Goal: Task Accomplishment & Management: Use online tool/utility

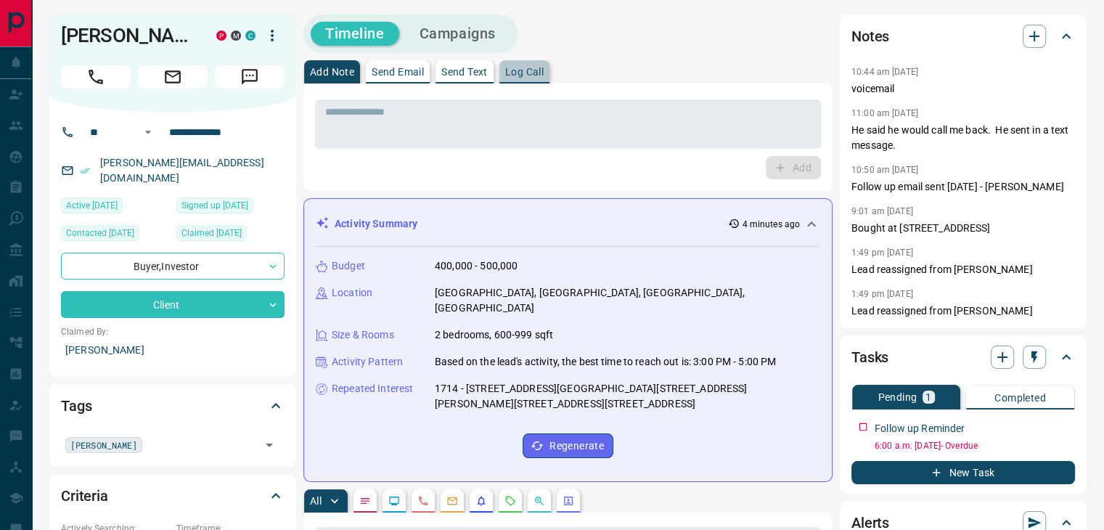
click at [520, 81] on button "Log Call" at bounding box center [524, 71] width 50 height 23
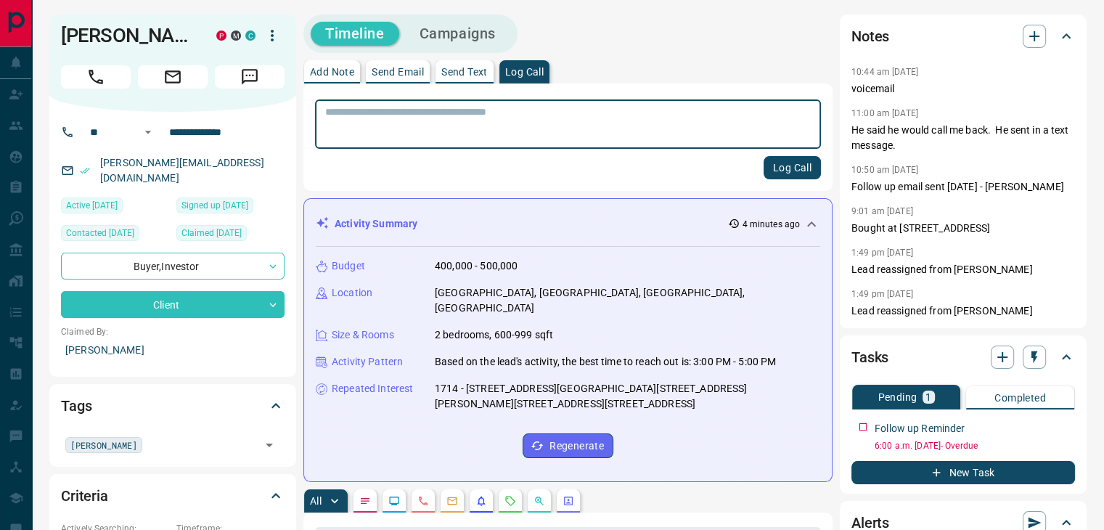
click at [427, 121] on textarea at bounding box center [567, 124] width 485 height 37
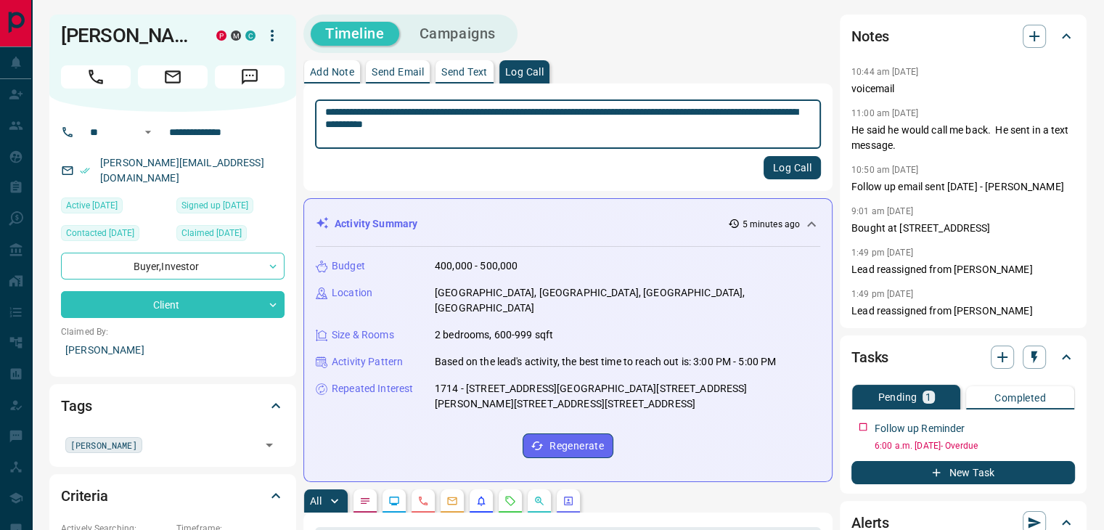
type textarea "**********"
click at [767, 171] on button "Log Call" at bounding box center [791, 167] width 57 height 23
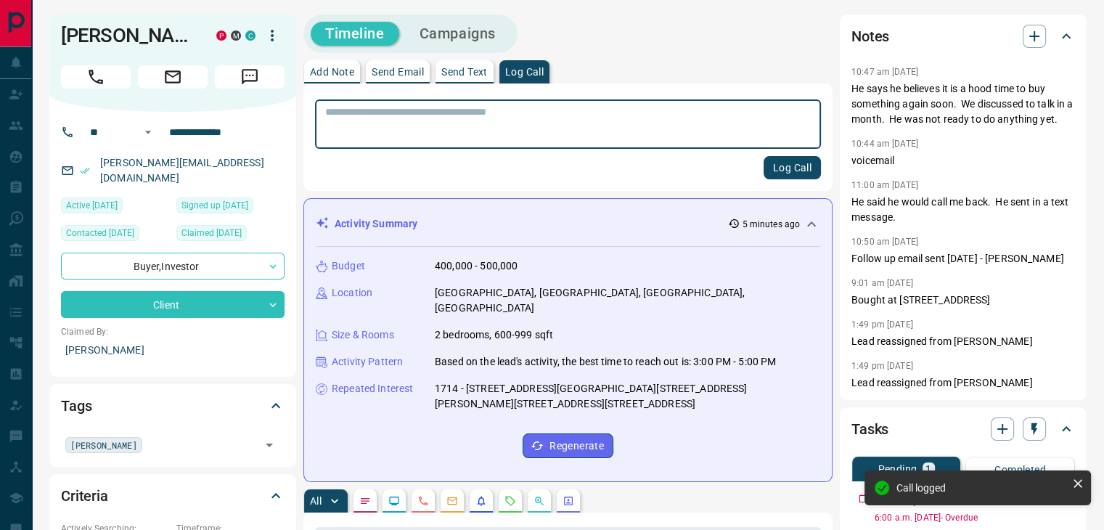
scroll to position [223, 0]
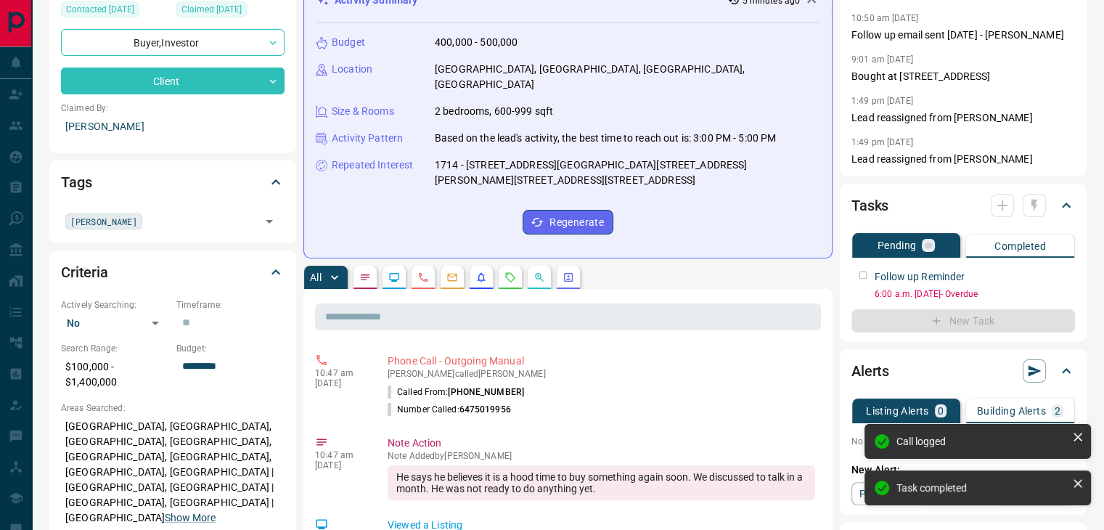
click at [1027, 214] on div at bounding box center [1017, 205] width 55 height 23
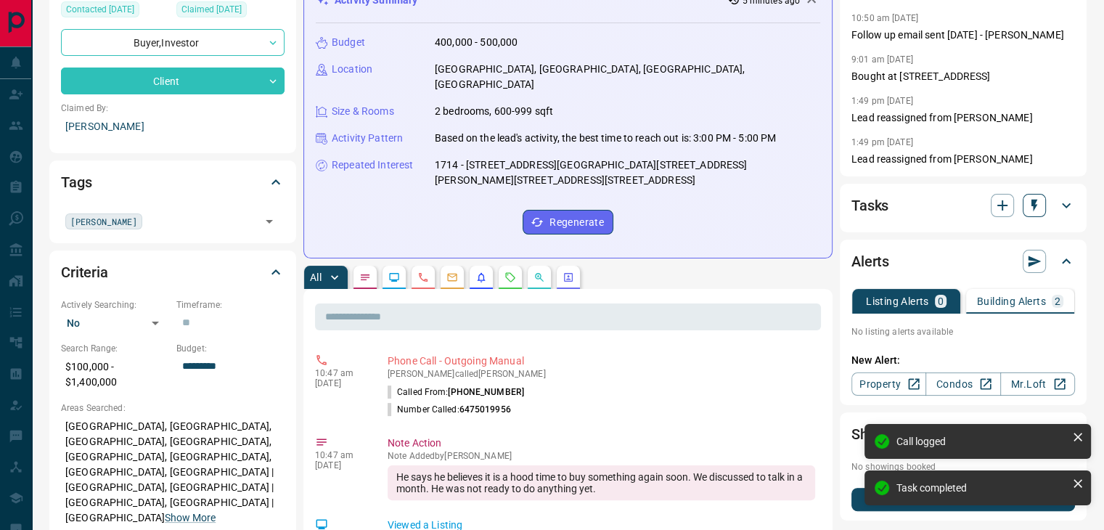
click at [1030, 210] on icon "button" at bounding box center [1034, 205] width 15 height 15
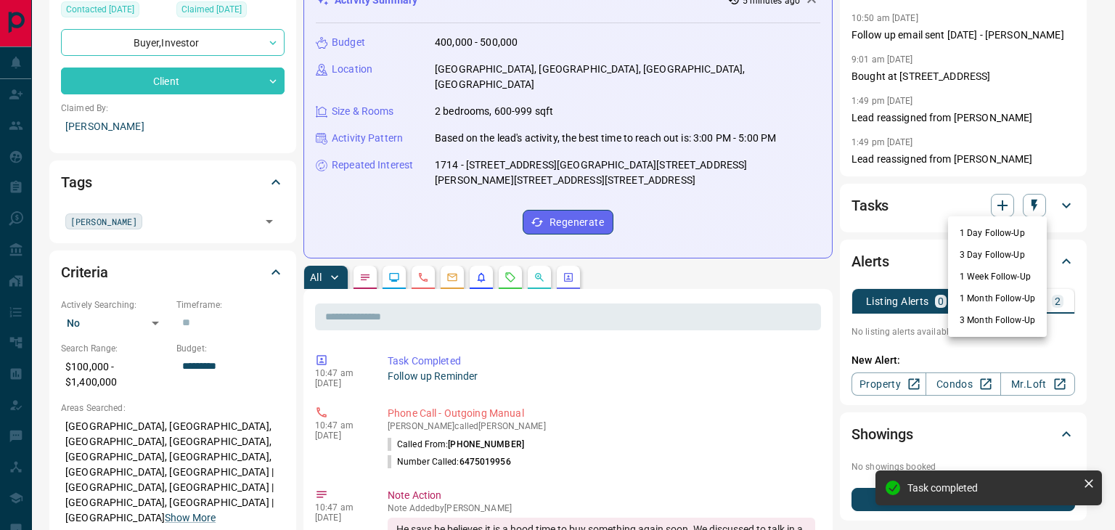
click at [963, 298] on li "1 Month Follow-Up" at bounding box center [997, 298] width 99 height 22
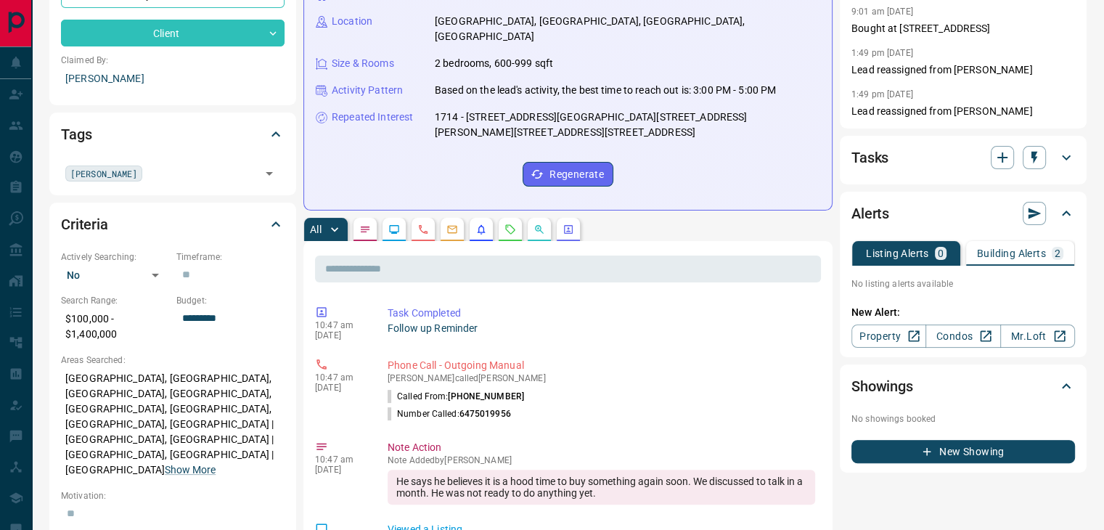
scroll to position [270, 0]
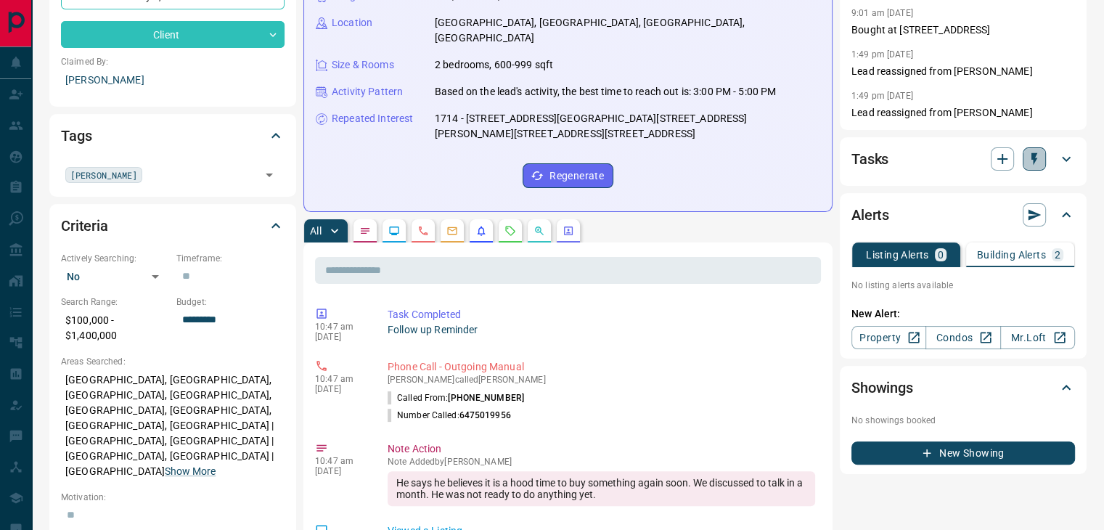
click at [1037, 165] on icon "button" at bounding box center [1034, 159] width 15 height 15
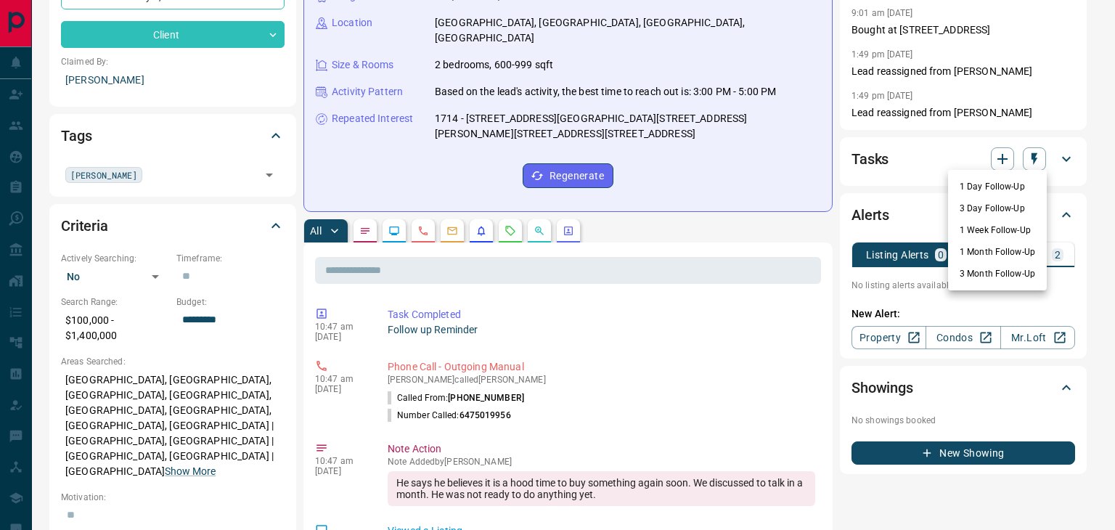
click at [988, 249] on li "1 Month Follow-Up" at bounding box center [997, 252] width 99 height 22
